Goal: Task Accomplishment & Management: Manage account settings

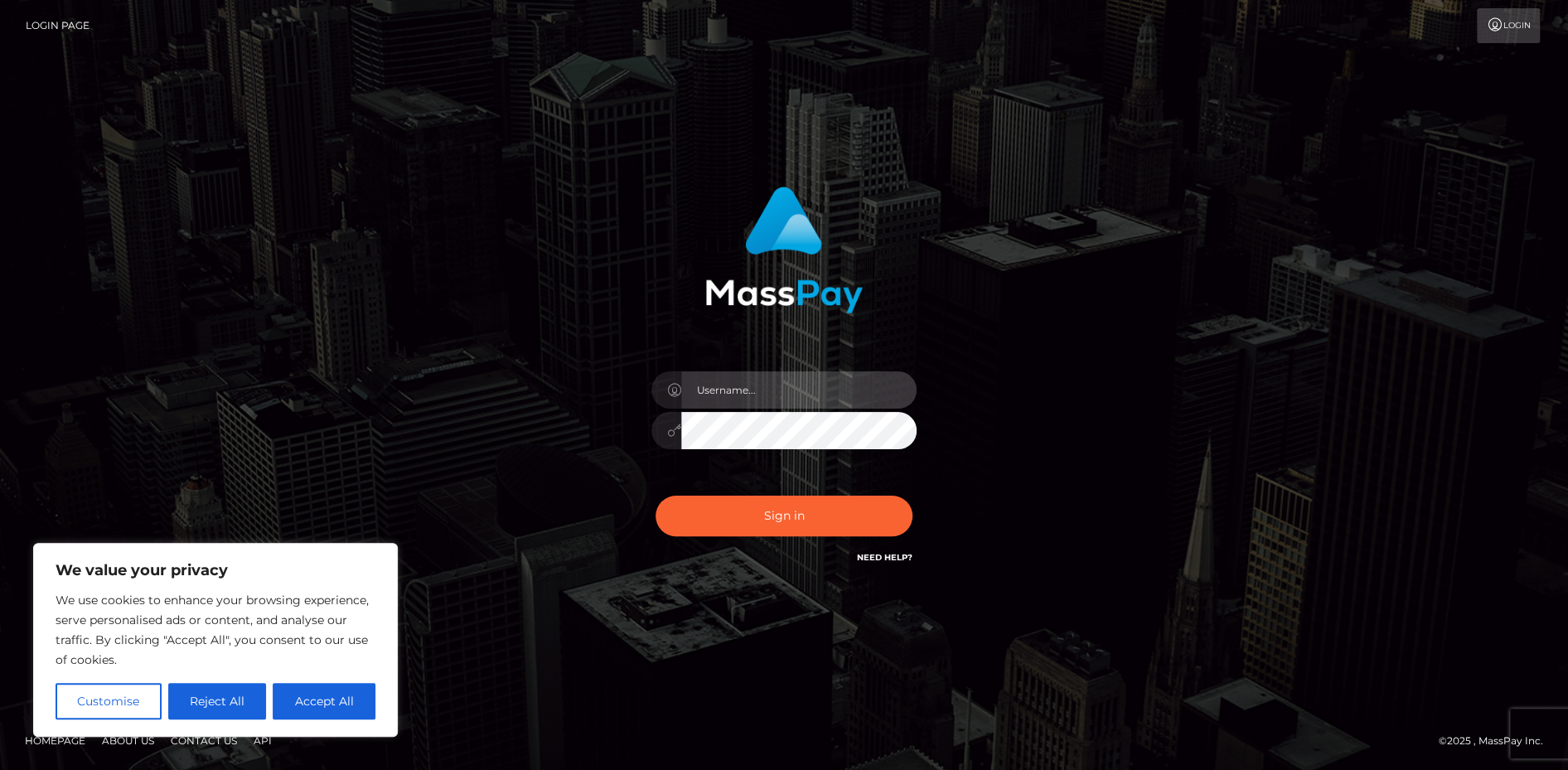
drag, startPoint x: 767, startPoint y: 384, endPoint x: 748, endPoint y: 392, distance: 20.6
click at [765, 385] on input "text" at bounding box center [799, 390] width 235 height 37
paste input "cbautista"
type input "cbautista"
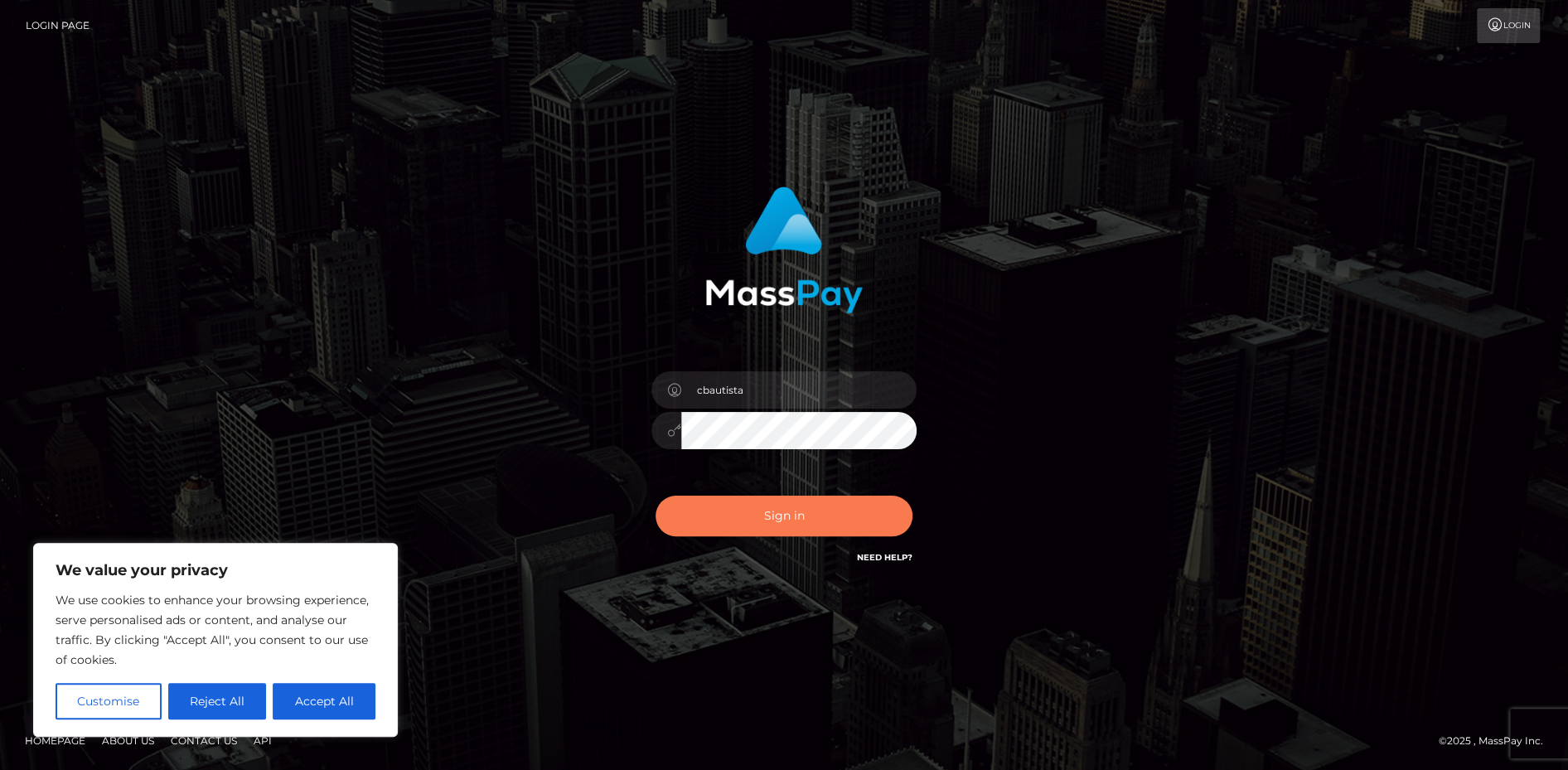
click at [719, 512] on button "Sign in" at bounding box center [784, 515] width 257 height 41
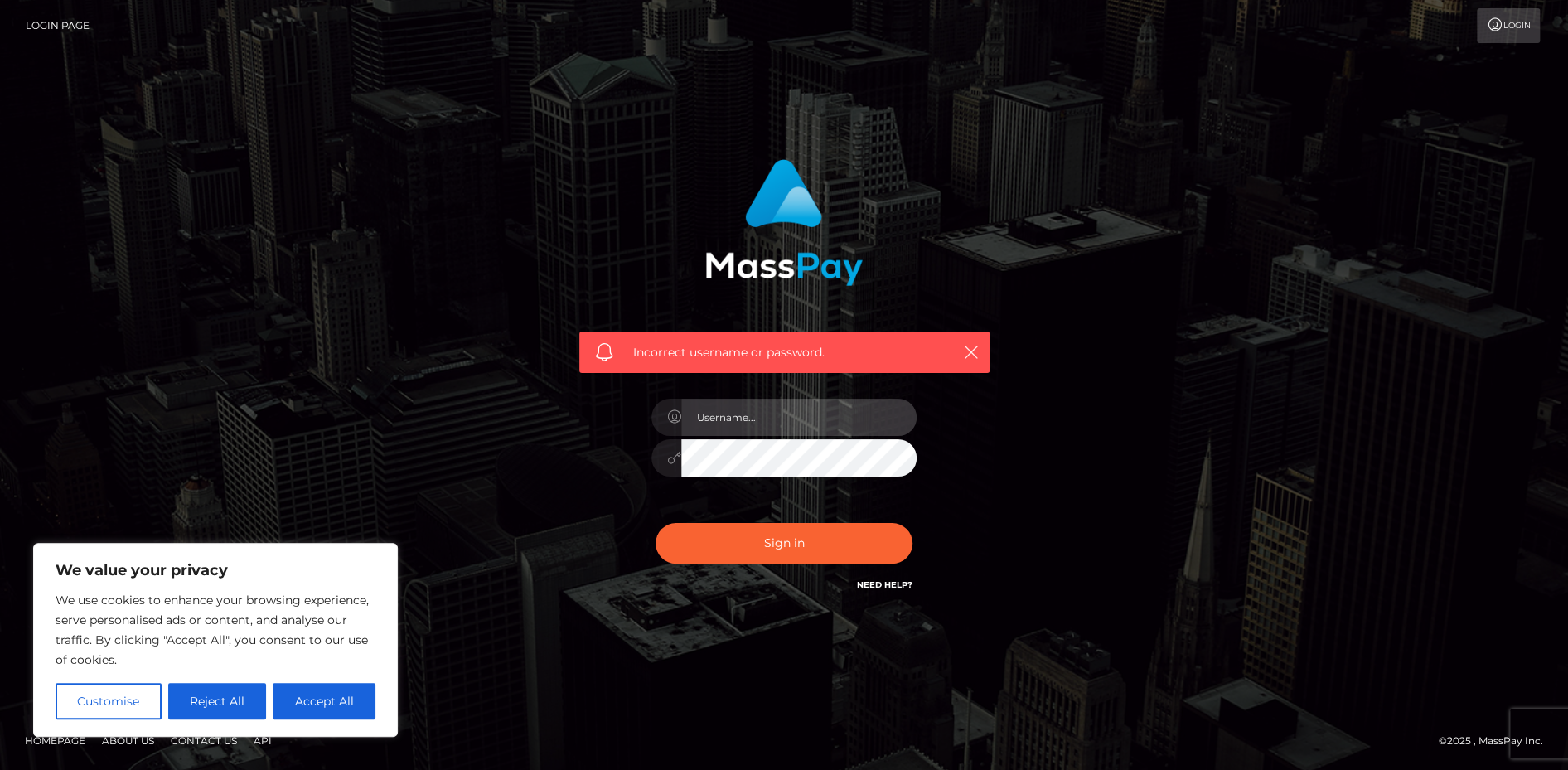
click at [776, 429] on input "text" at bounding box center [799, 417] width 235 height 37
paste input "cbautista"
type input "cbautista"
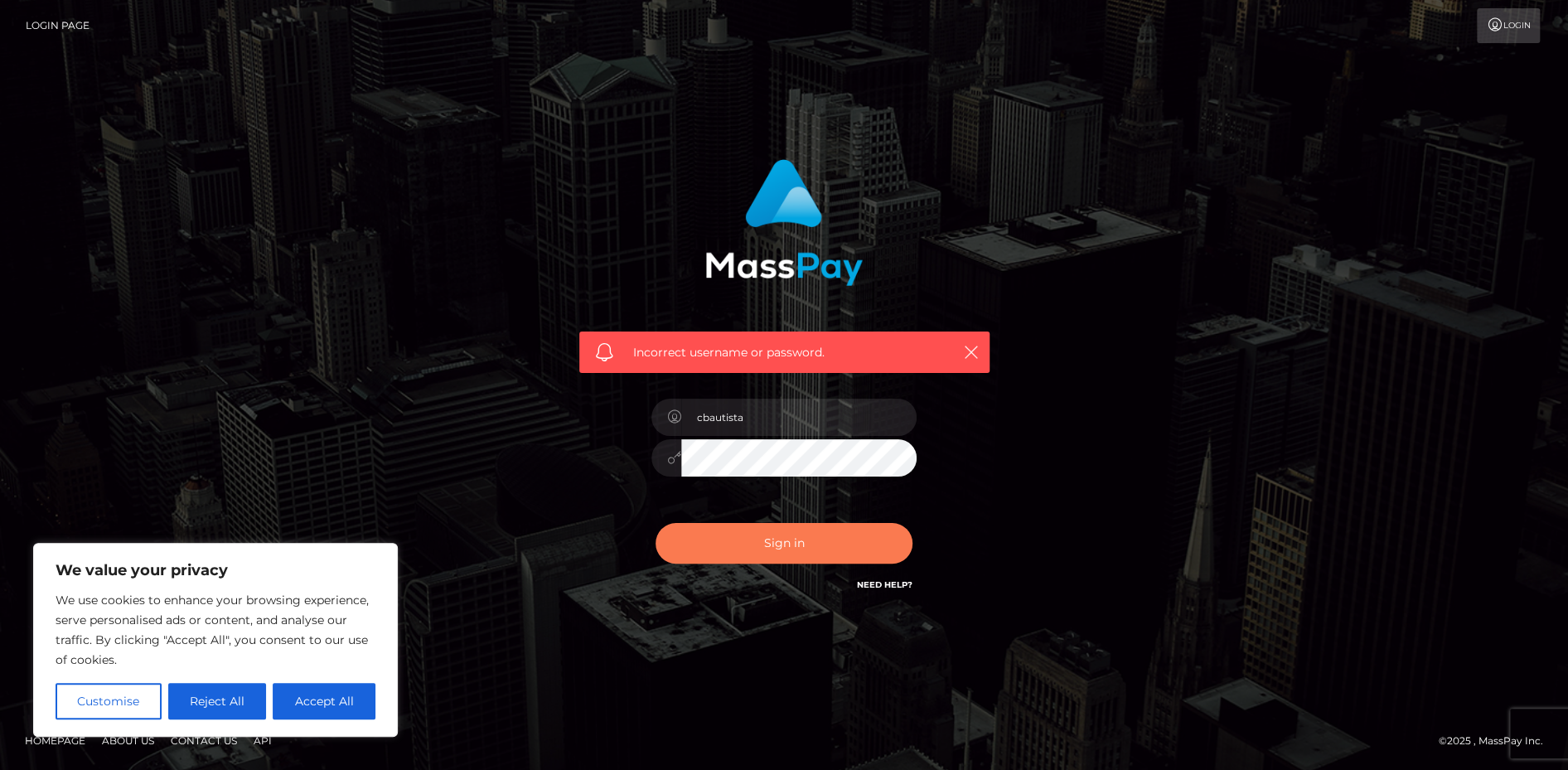
drag, startPoint x: 723, startPoint y: 537, endPoint x: 524, endPoint y: 549, distance: 199.4
click at [722, 537] on button "Sign in" at bounding box center [784, 543] width 257 height 41
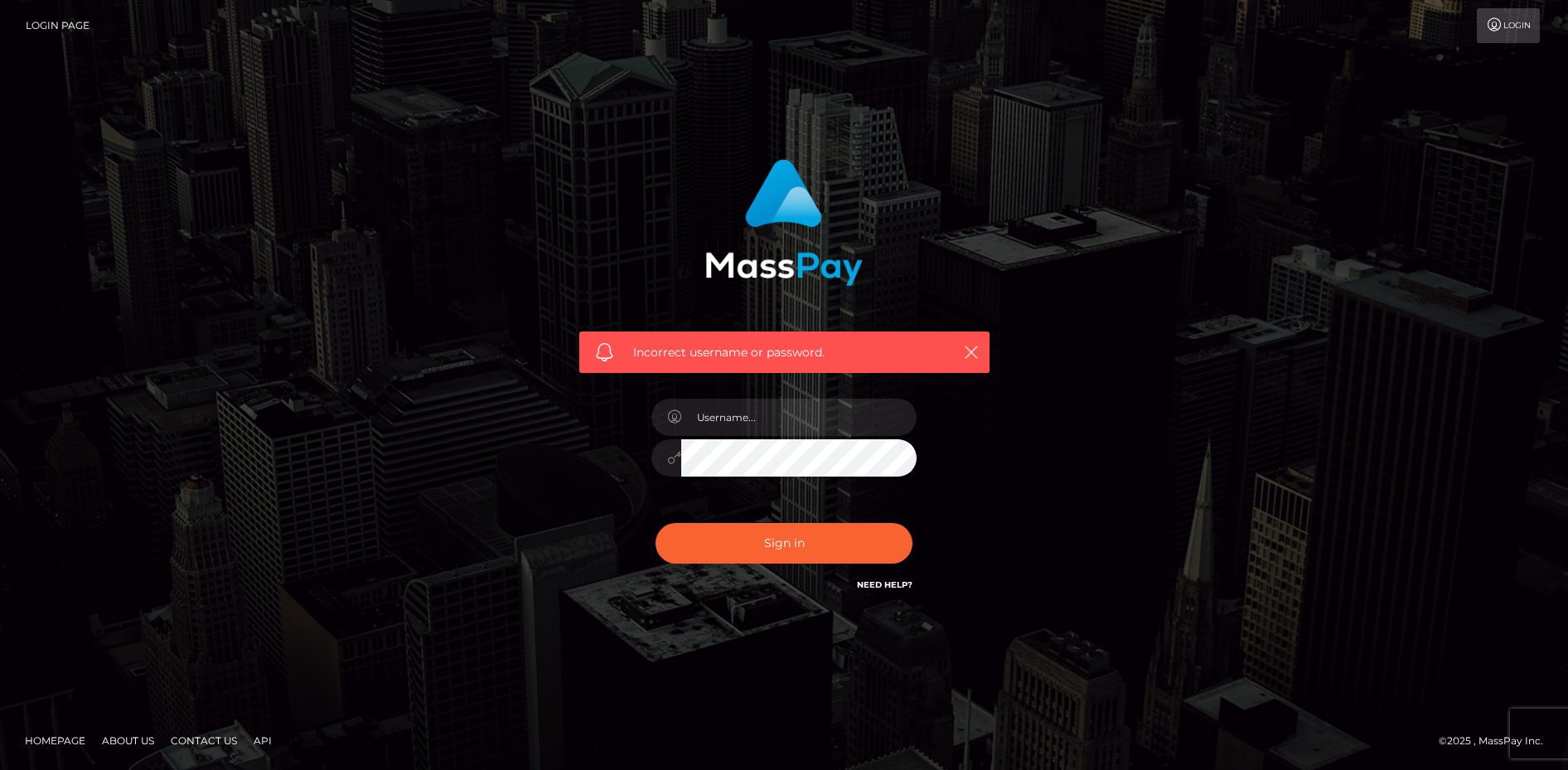
click at [805, 419] on input "text" at bounding box center [799, 417] width 235 height 37
type input "cbautista"
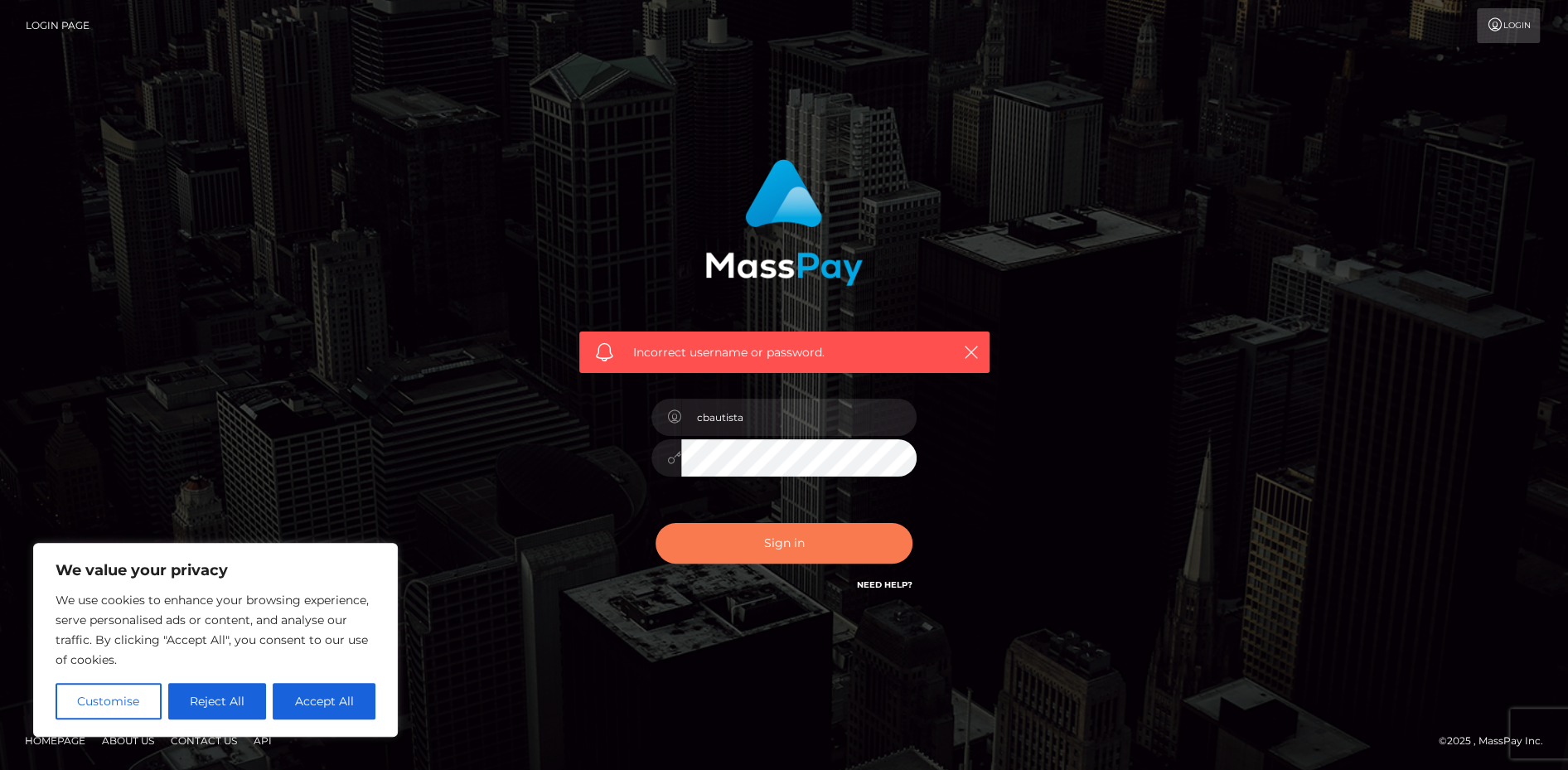
click at [714, 522] on button "Sign in" at bounding box center [784, 543] width 257 height 41
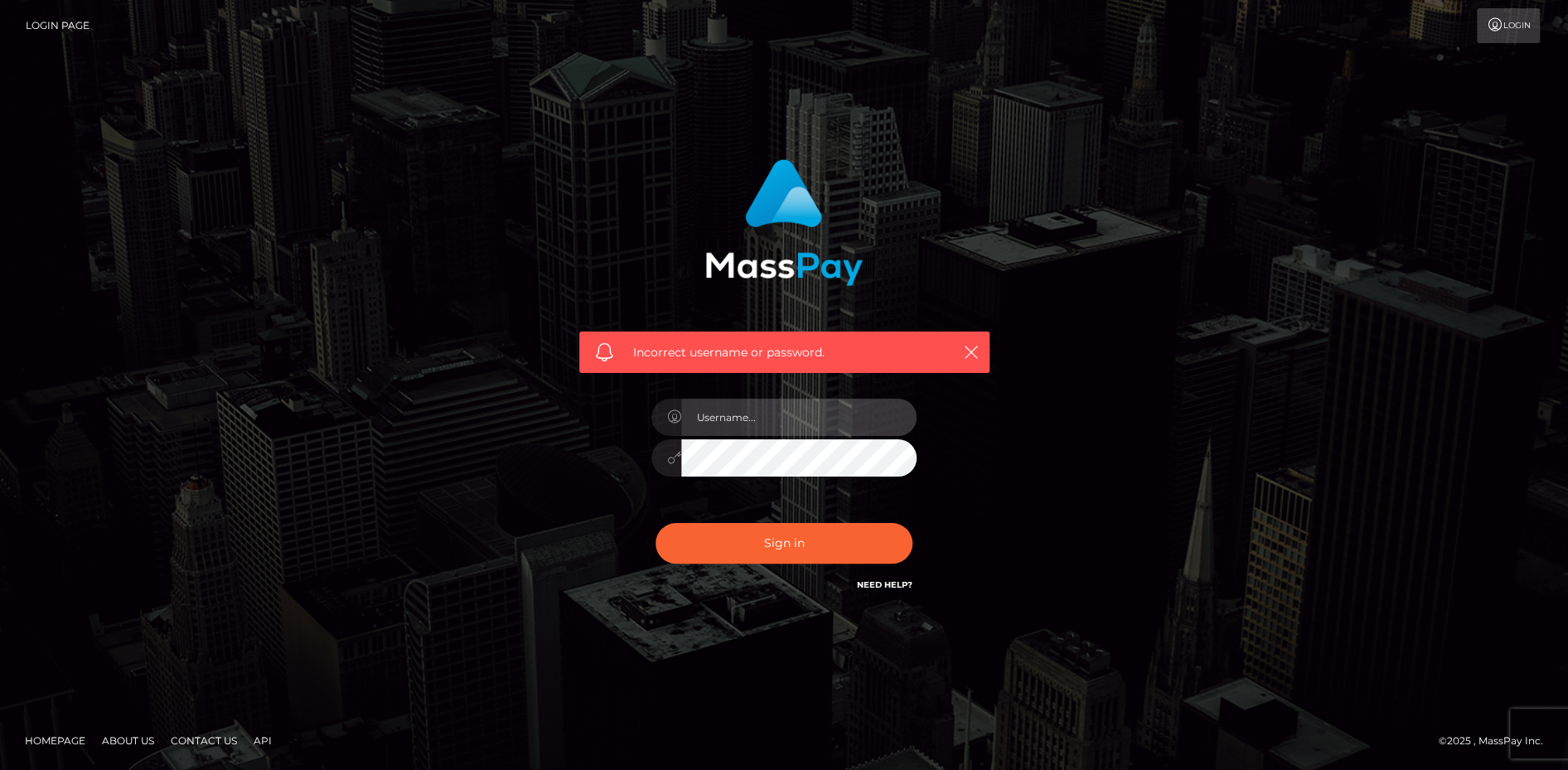
click at [788, 423] on input "text" at bounding box center [799, 417] width 235 height 37
paste input "cbautista"
type input "cbautista"
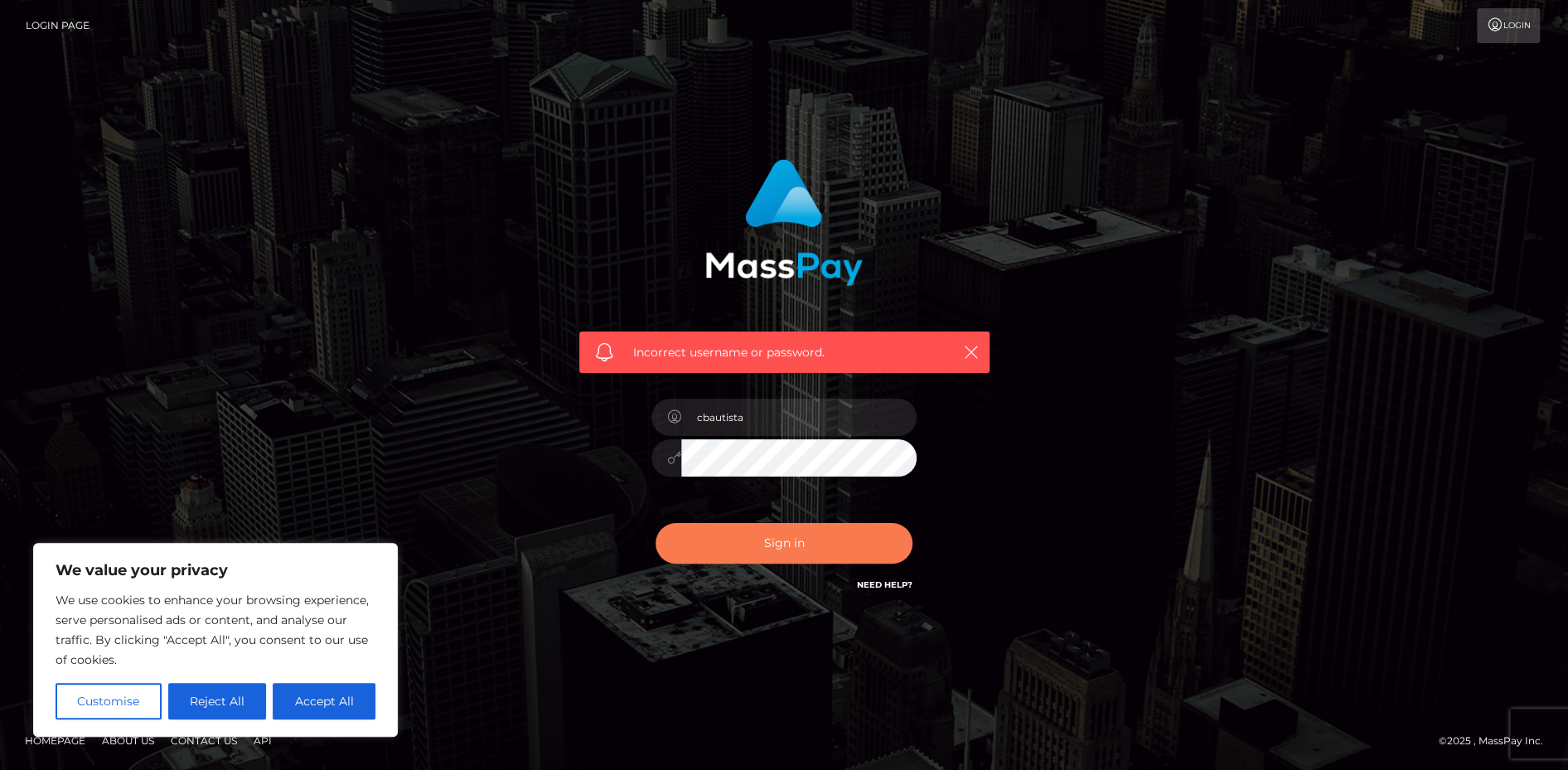
click at [707, 533] on button "Sign in" at bounding box center [784, 543] width 257 height 41
